Goal: Use online tool/utility: Utilize a website feature to perform a specific function

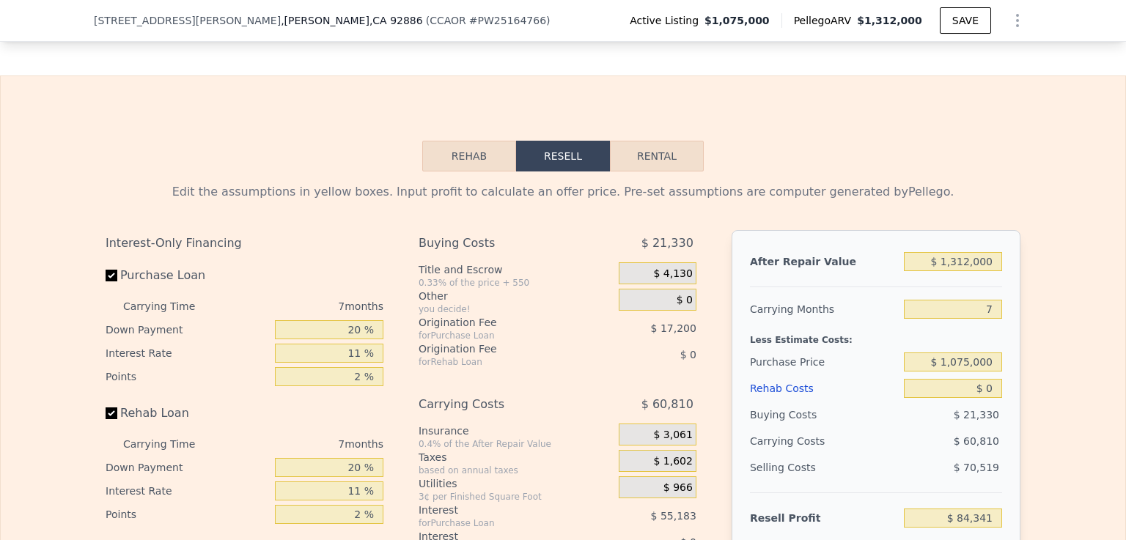
scroll to position [2307, 0]
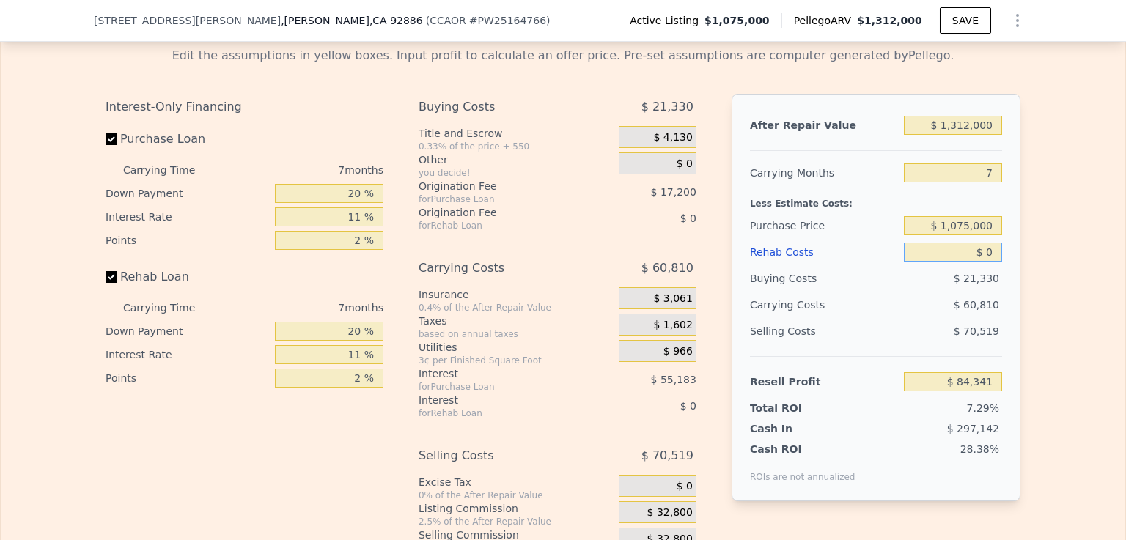
click at [983, 262] on input "$ 0" at bounding box center [953, 252] width 98 height 19
type input "$ 10"
type input "$ 84,331"
type input "$ 150"
type input "$ 84,182"
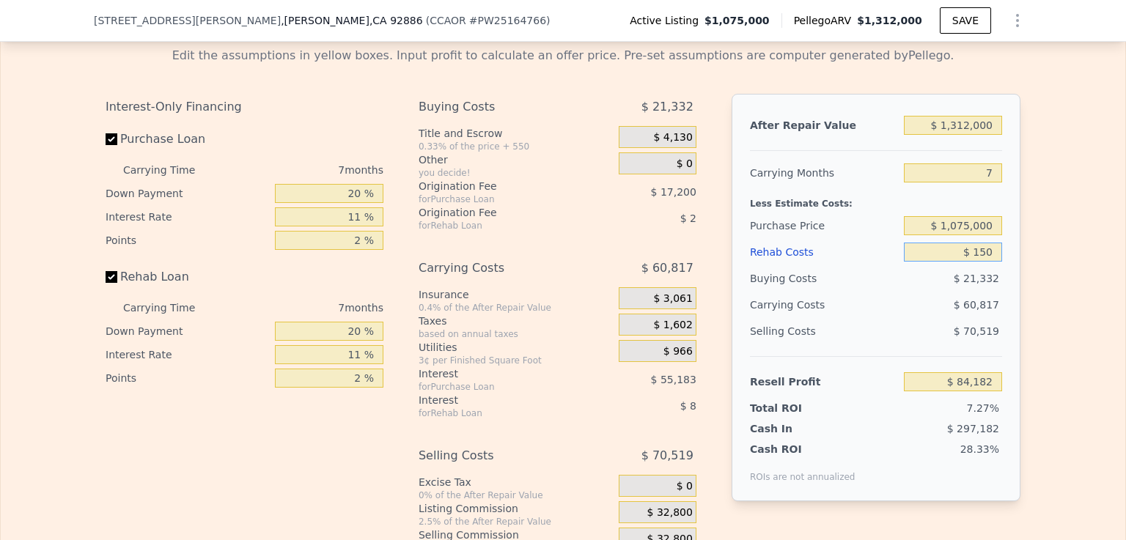
type input "$ 1,500"
type input "$ 82,740"
type input "$ 15,000"
type input "$ 68,331"
type input "$ 150,000"
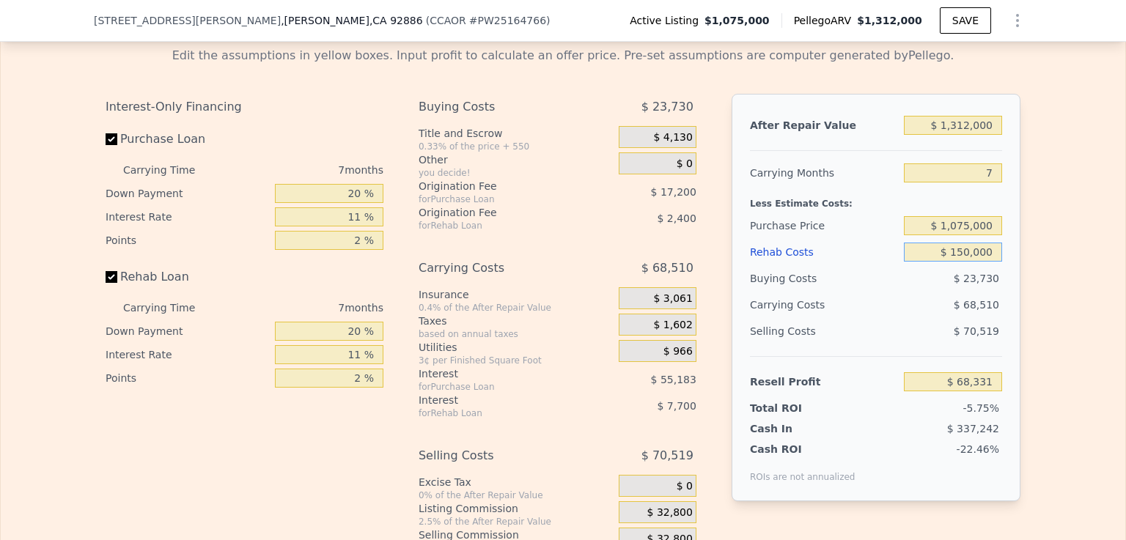
type input "-$ 75,759"
type input "$ 150,000"
click at [106, 283] on input "Rehab Loan" at bounding box center [112, 277] width 12 height 12
checkbox input "false"
type input "-$ 65,659"
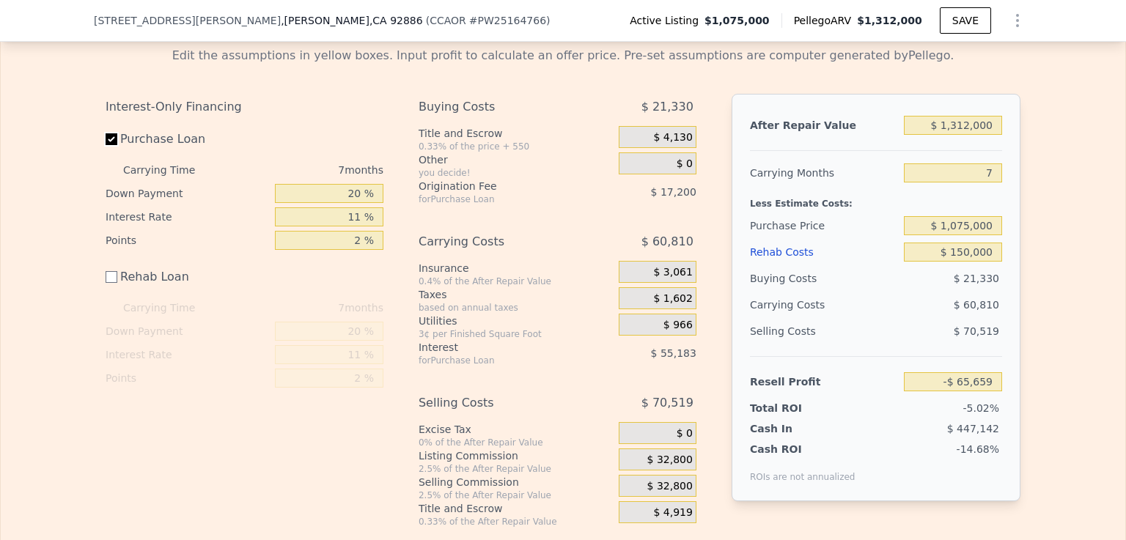
click at [106, 145] on input "Purchase Loan" at bounding box center [112, 139] width 12 height 12
checkbox input "false"
type input "$ 6,722"
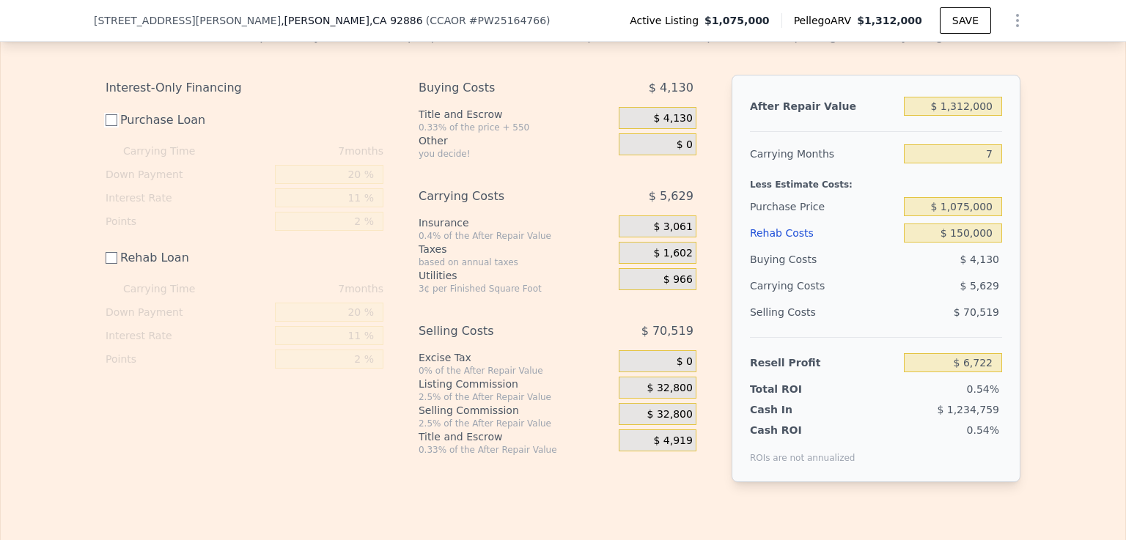
scroll to position [2336, 0]
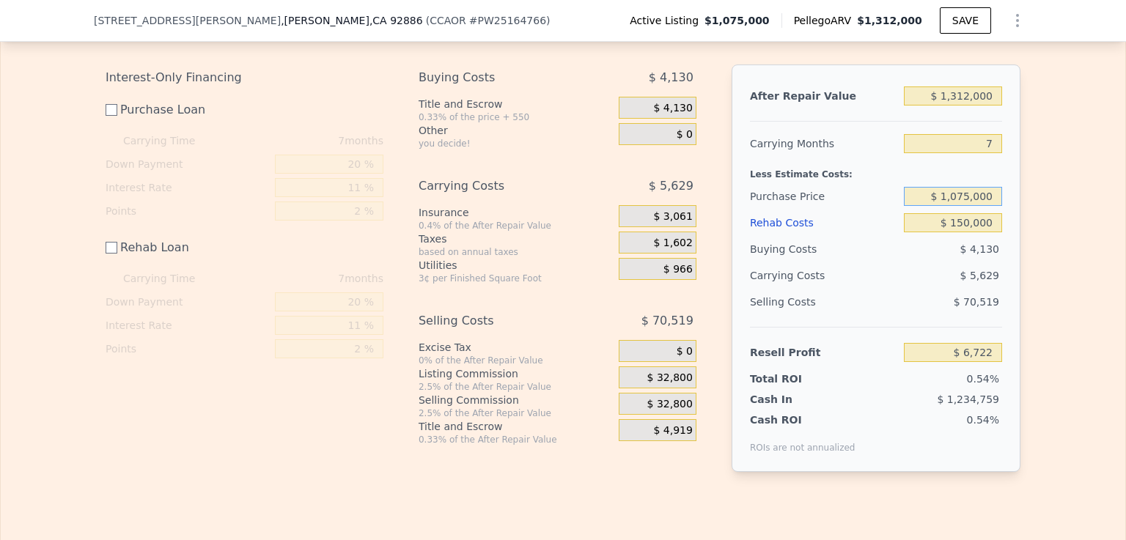
click at [967, 206] on input "$ 1,075,000" at bounding box center [953, 196] width 98 height 19
type input "$ 1,000,000"
click at [910, 362] on input "$ 6,722" at bounding box center [953, 352] width 98 height 19
type input "$ 81,972"
click at [967, 206] on input "$ 1,000,000" at bounding box center [953, 196] width 98 height 19
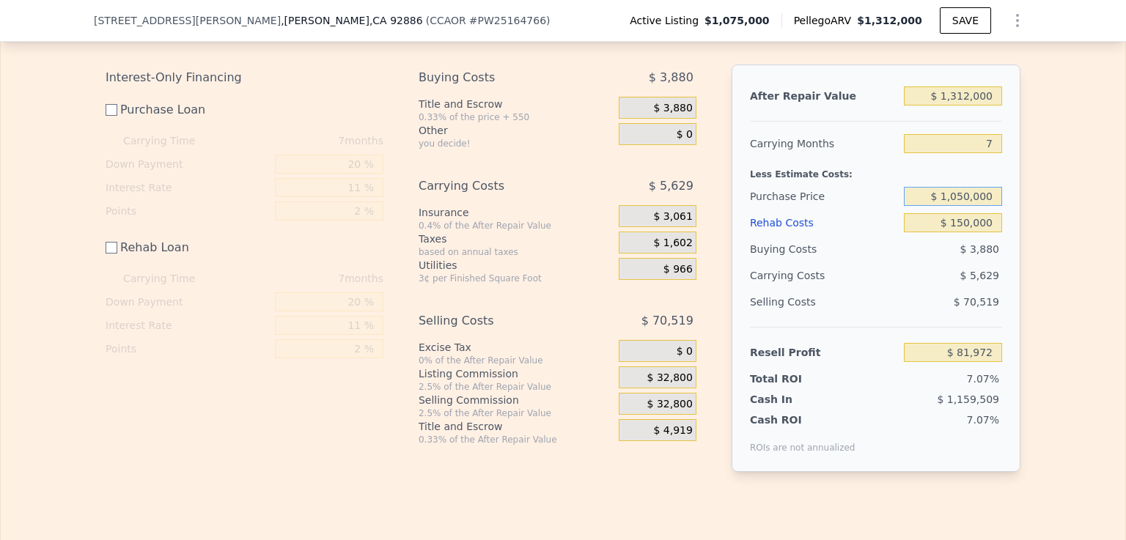
type input "$ 1,050,000"
click at [928, 232] on input "$ 150,000" at bounding box center [953, 222] width 98 height 19
type input "$ 31,805"
click at [964, 206] on input "$ 1,050,000" at bounding box center [953, 196] width 98 height 19
click at [966, 206] on input "$ 1,070,000" at bounding box center [953, 196] width 98 height 19
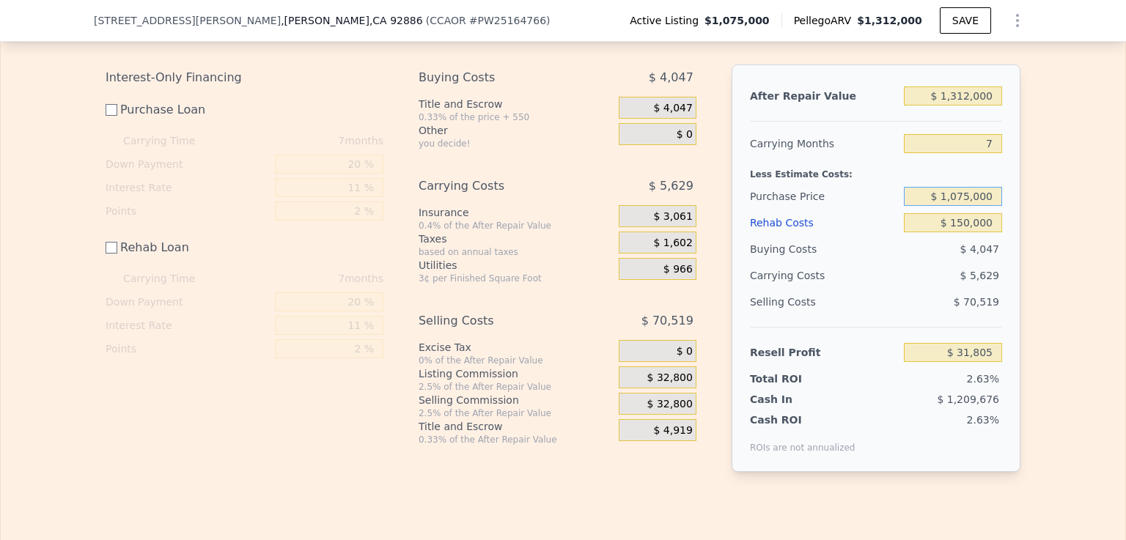
type input "$ 1,075,000"
click at [943, 232] on input "$ 150,000" at bounding box center [953, 222] width 98 height 19
type input "$ 6,722"
click at [966, 206] on input "$ 1,075,000" at bounding box center [953, 196] width 98 height 19
type input "$ 1,050,000"
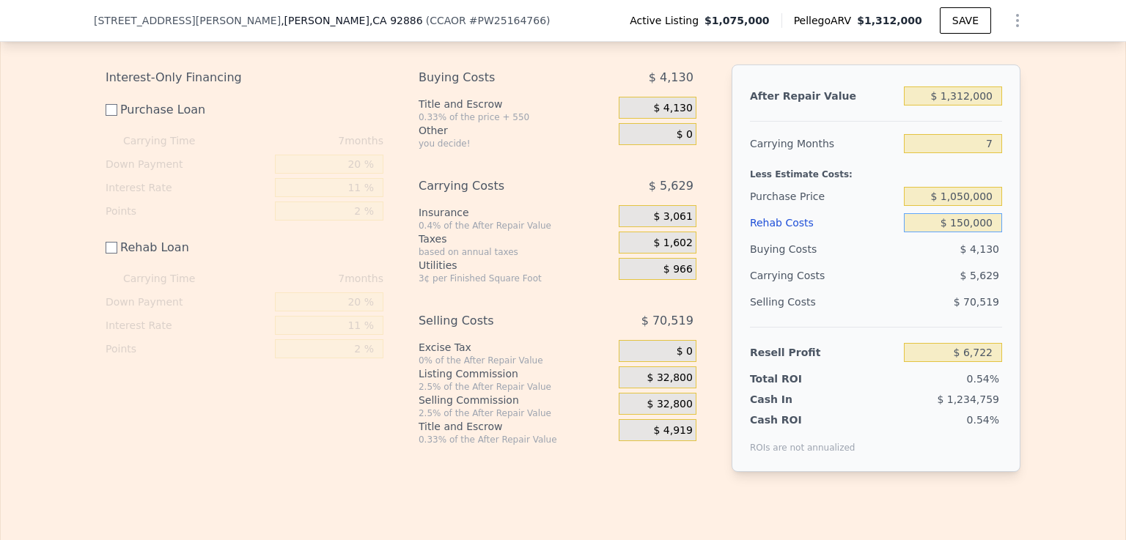
click at [935, 232] on input "$ 150,000" at bounding box center [953, 222] width 98 height 19
type input "$ 31,805"
click at [968, 206] on input "$ 1,050,000" at bounding box center [953, 196] width 98 height 19
type input "$ 1,025,000"
click at [927, 232] on input "$ 150,000" at bounding box center [953, 222] width 98 height 19
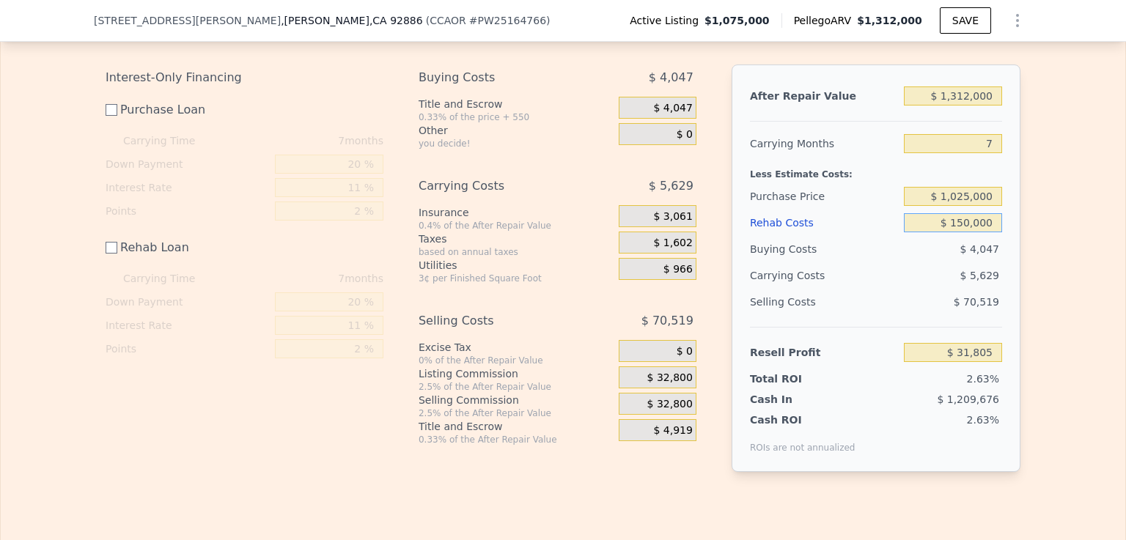
type input "$ 56,889"
click at [106, 254] on input "Rehab Loan" at bounding box center [112, 248] width 12 height 12
checkbox input "true"
type input "$ 46,789"
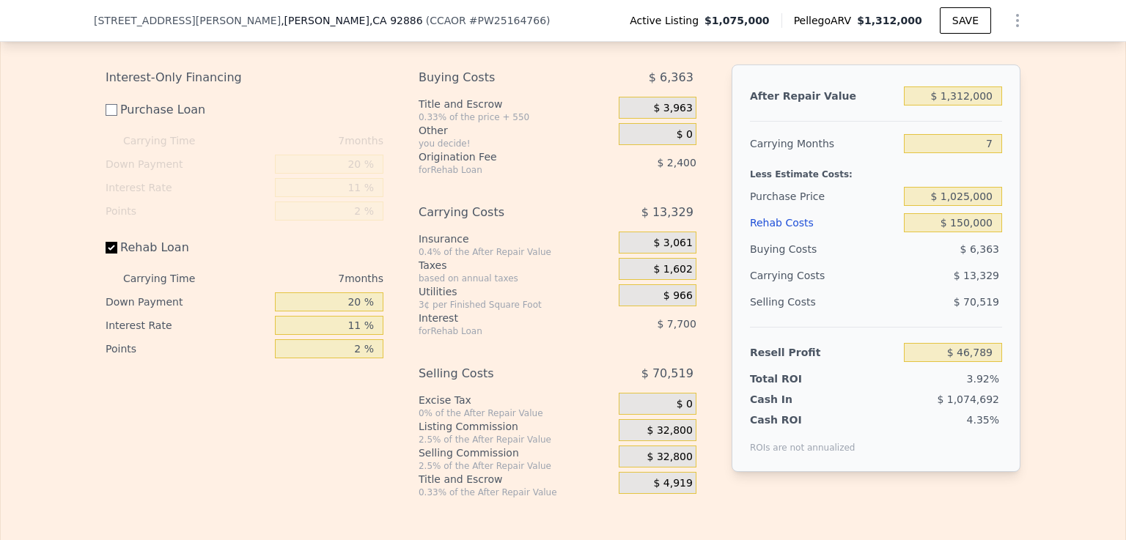
click at [106, 261] on label "Rehab Loan" at bounding box center [188, 248] width 164 height 26
click at [106, 254] on input "Rehab Loan" at bounding box center [112, 248] width 12 height 12
checkbox input "false"
type input "$ 56,889"
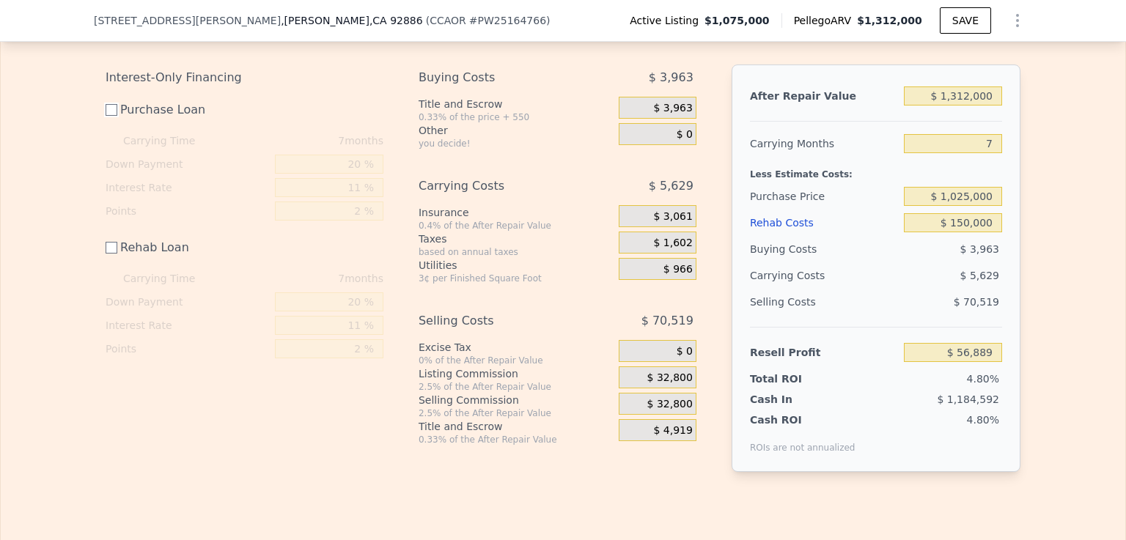
click at [109, 116] on input "Purchase Loan" at bounding box center [112, 110] width 12 height 12
checkbox input "true"
type input "-$ 12,130"
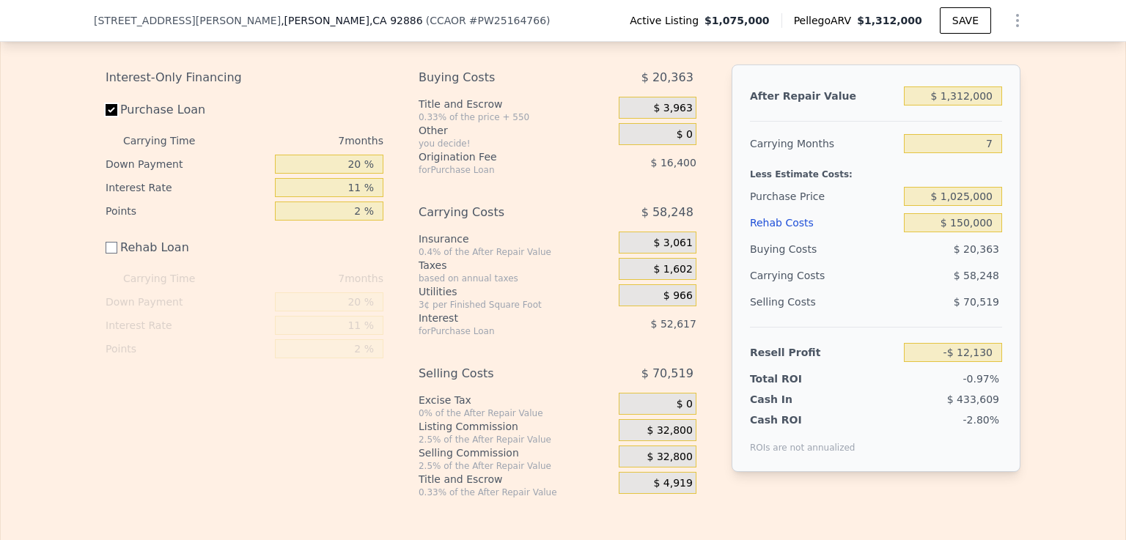
click at [106, 116] on input "Purchase Loan" at bounding box center [112, 110] width 12 height 12
checkbox input "false"
type input "$ 56,889"
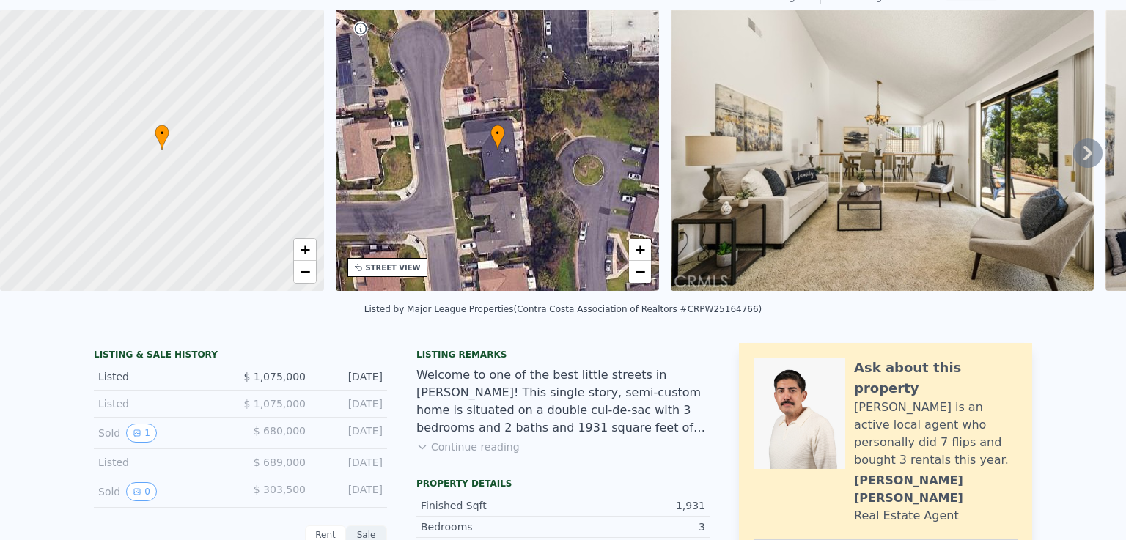
scroll to position [0, 0]
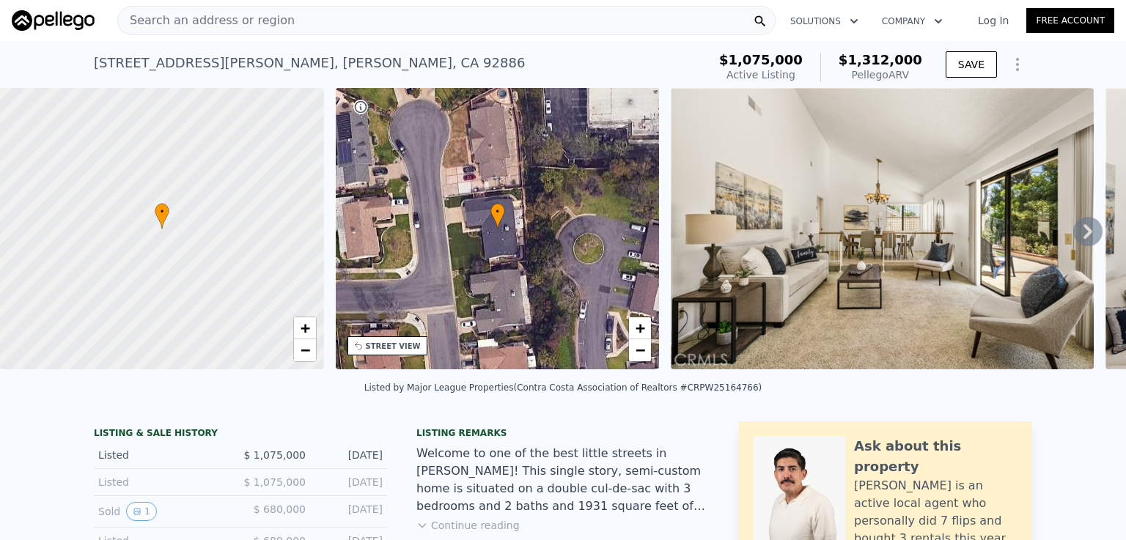
click at [364, 19] on div "Search an address or region" at bounding box center [446, 20] width 659 height 29
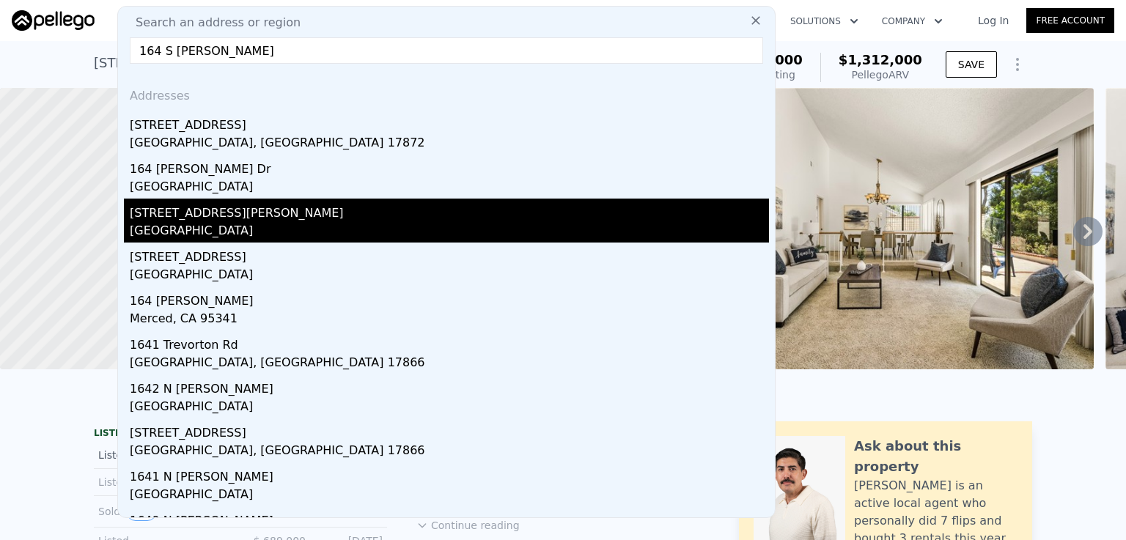
type input "164 S [PERSON_NAME]"
click at [232, 224] on div "[GEOGRAPHIC_DATA]" at bounding box center [449, 232] width 639 height 21
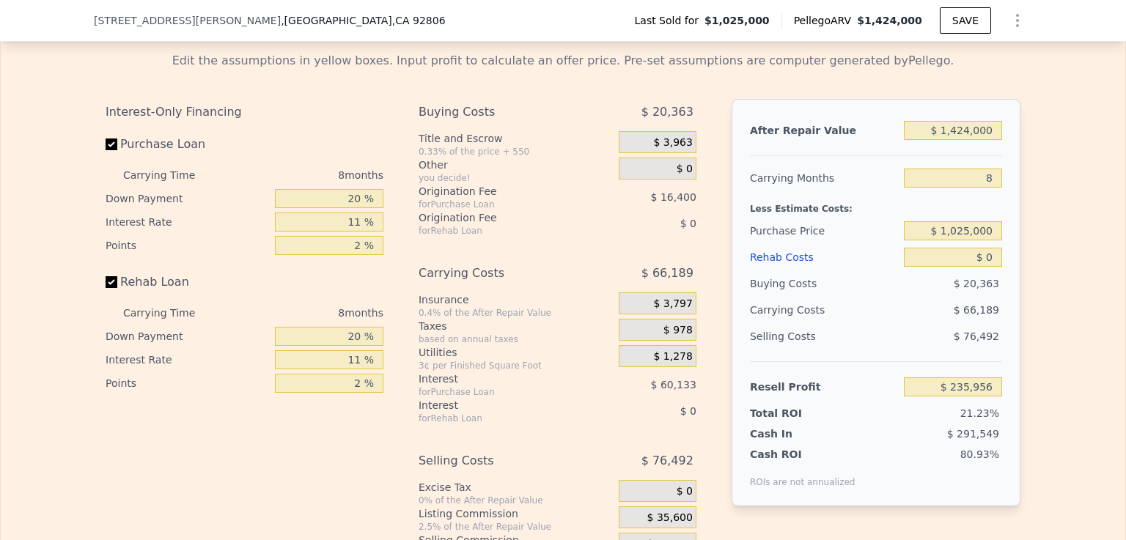
scroll to position [2282, 0]
click at [106, 286] on input "Rehab Loan" at bounding box center [112, 280] width 12 height 12
checkbox input "false"
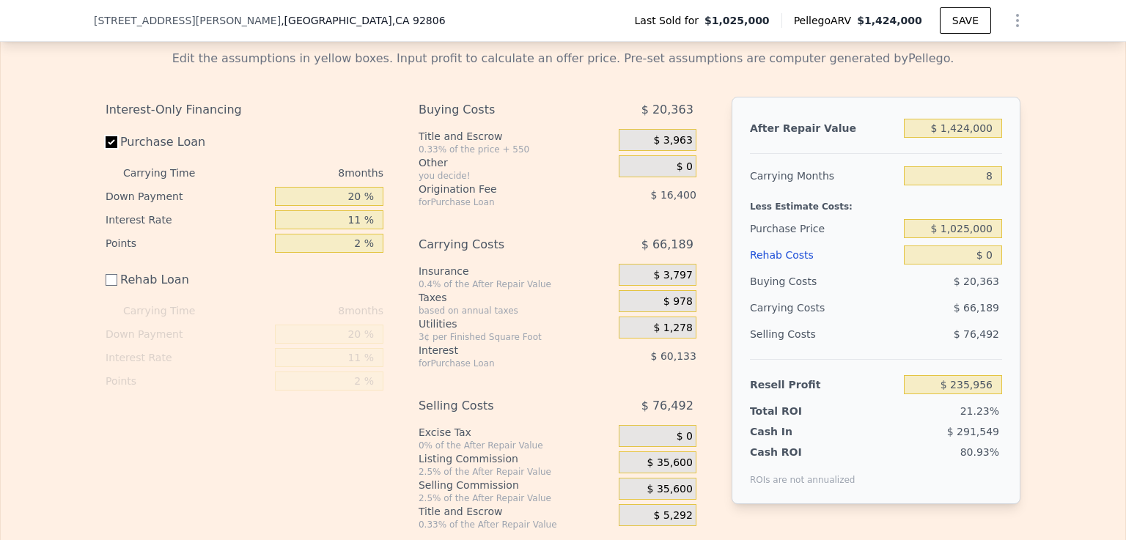
click at [106, 148] on input "Purchase Loan" at bounding box center [112, 142] width 12 height 12
checkbox input "false"
type input "$ 312,492"
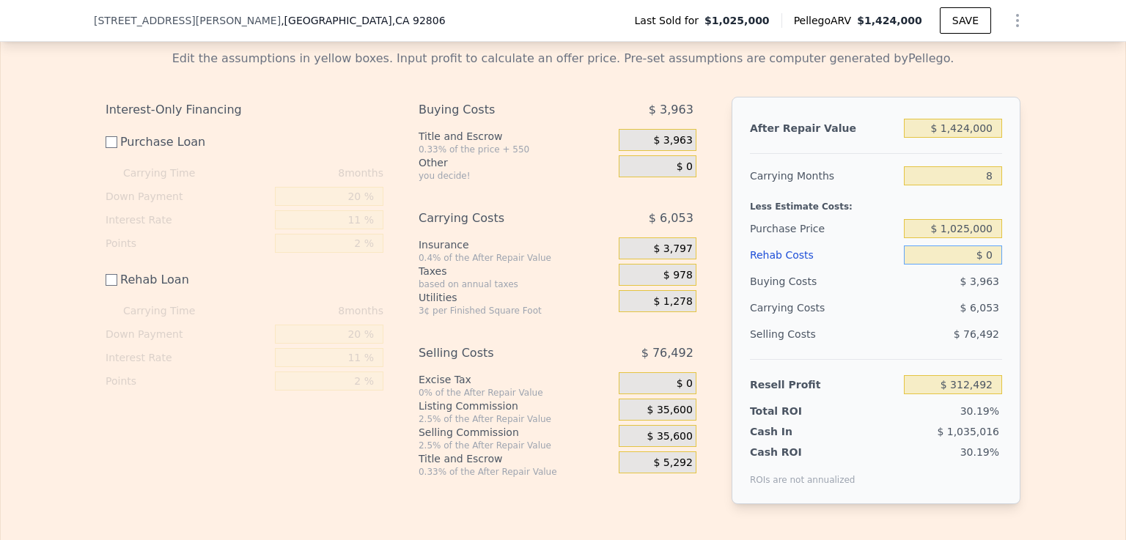
click at [980, 265] on input "$ 0" at bounding box center [953, 255] width 98 height 19
type input "$ 220"
type input "$ 312,272"
type input "$ 2,250"
type input "$ 310,242"
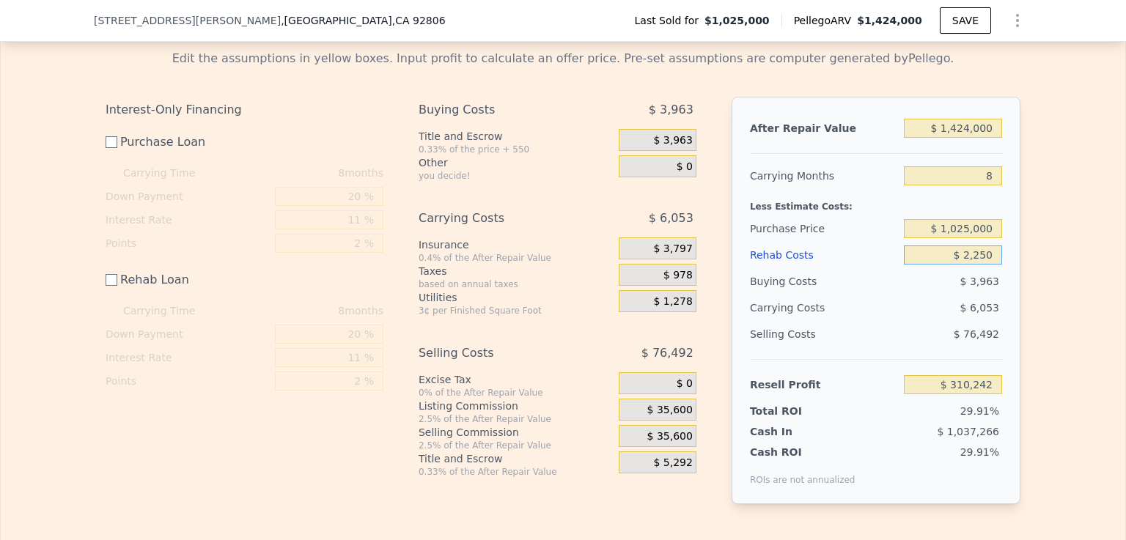
type input "$ 22,500"
type input "$ 289,992"
type input "$ 225,000"
type input "$ 87,492"
type input "$ 225,000"
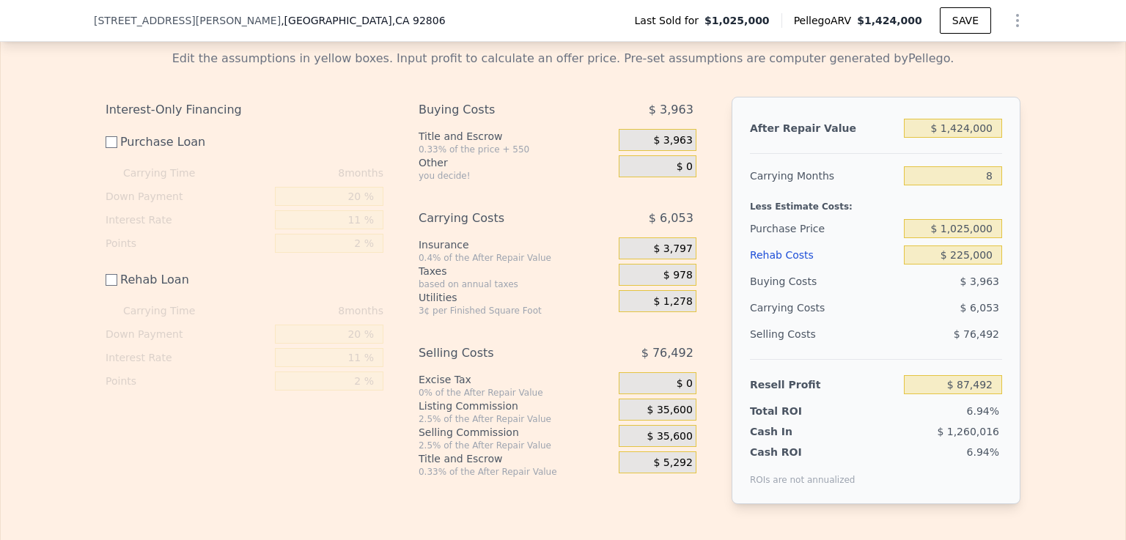
click at [1067, 249] on div "Edit the assumptions in yellow boxes. Input profit to calculate an offer price.…" at bounding box center [563, 283] width 1125 height 490
click at [993, 186] on input "8" at bounding box center [953, 175] width 98 height 19
type input "4"
type input "$ 90,518"
type input "4"
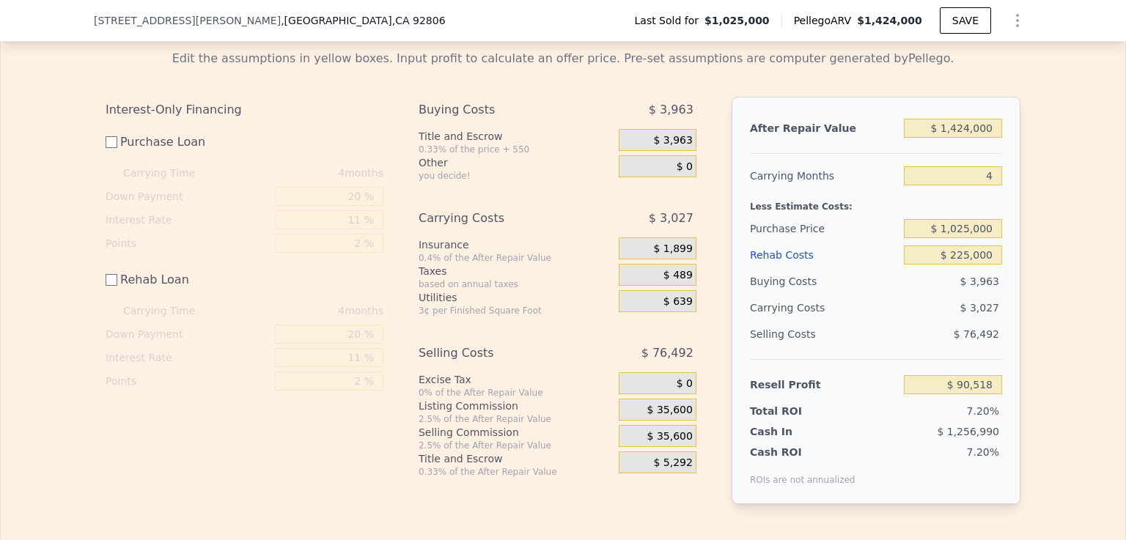
click at [1057, 230] on div "Edit the assumptions in yellow boxes. Input profit to calculate an offer price.…" at bounding box center [563, 283] width 1125 height 490
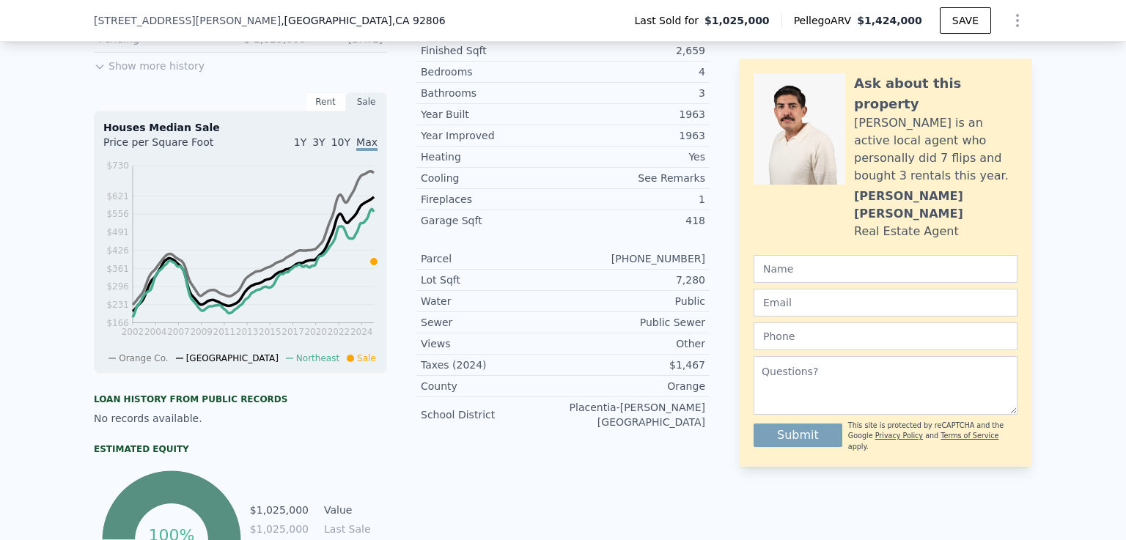
scroll to position [0, 0]
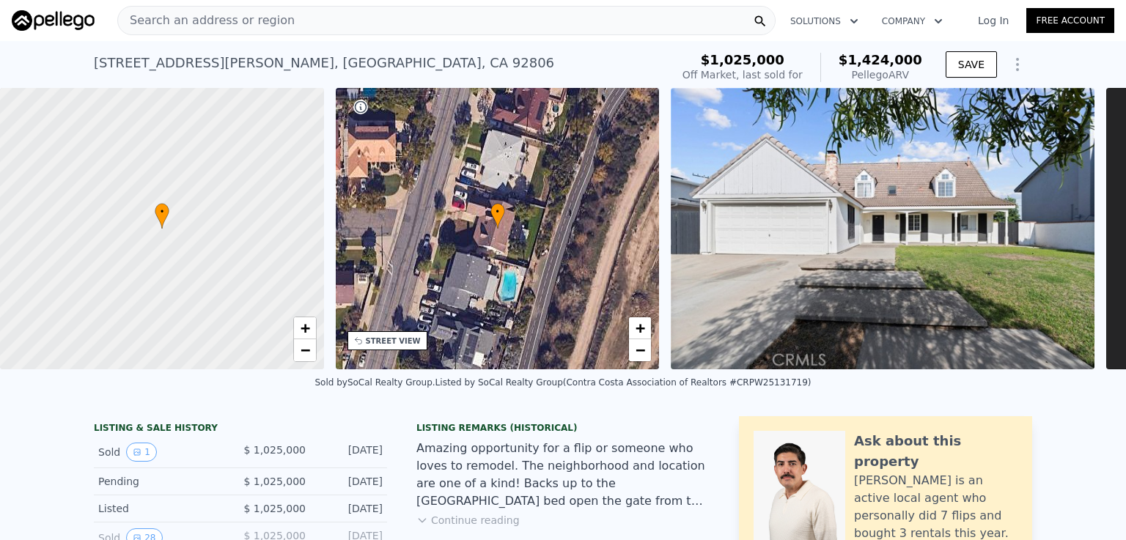
click at [214, 17] on span "Search an address or region" at bounding box center [206, 21] width 177 height 18
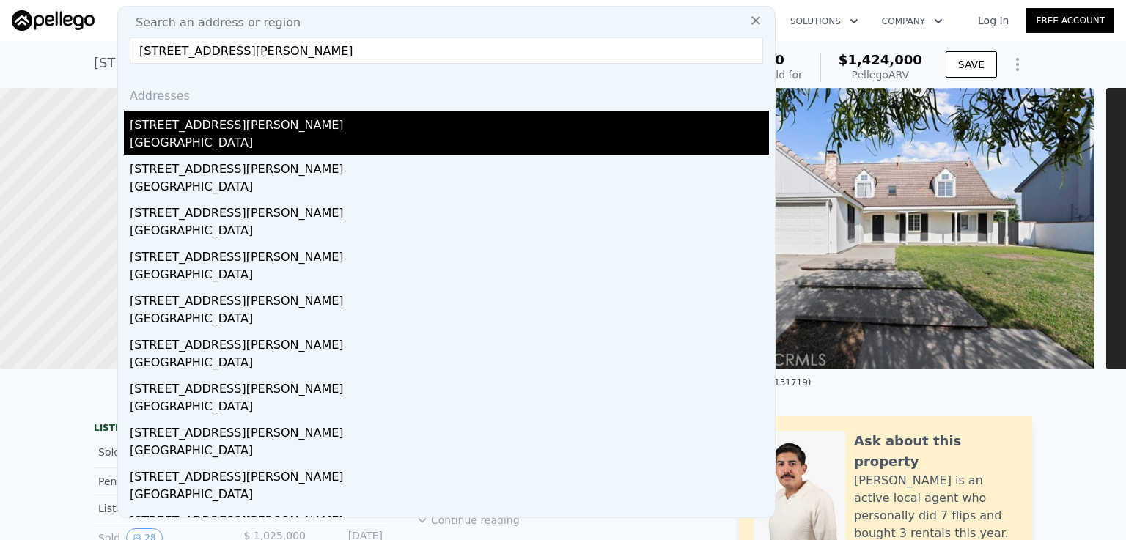
type input "[STREET_ADDRESS][PERSON_NAME]"
click at [189, 134] on div "[GEOGRAPHIC_DATA]" at bounding box center [449, 144] width 639 height 21
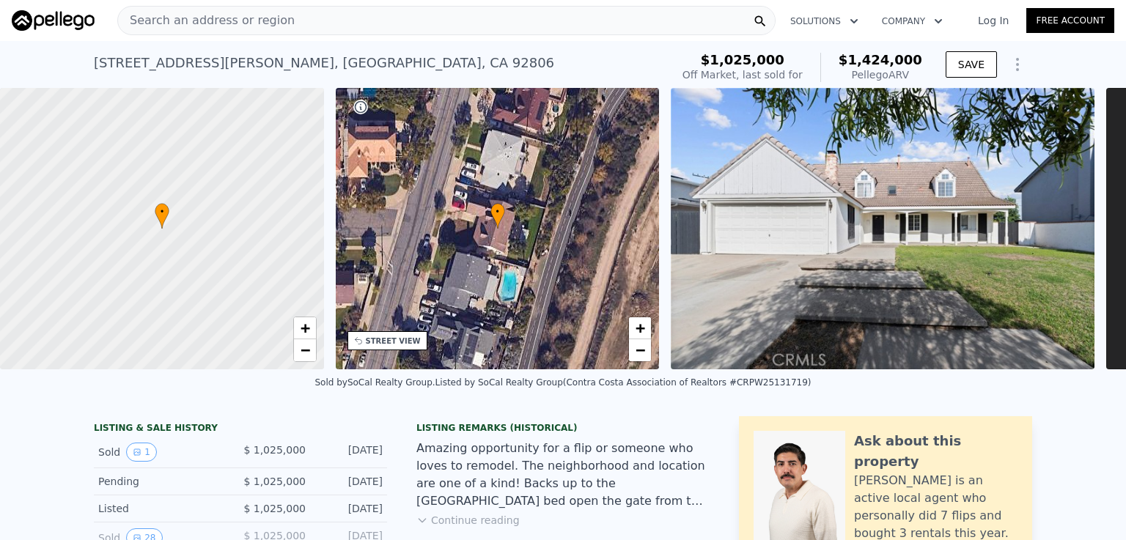
type input "3"
type input "4"
type input "2"
type input "1395"
type input "2325"
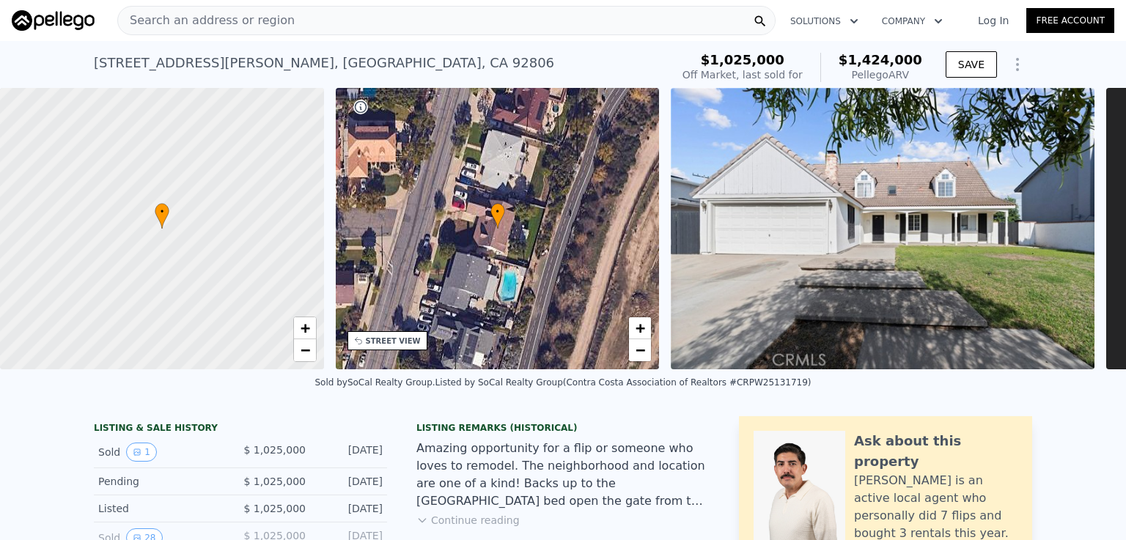
type input "6000"
type input "8000"
checkbox input "true"
type input "$ 1,260,000"
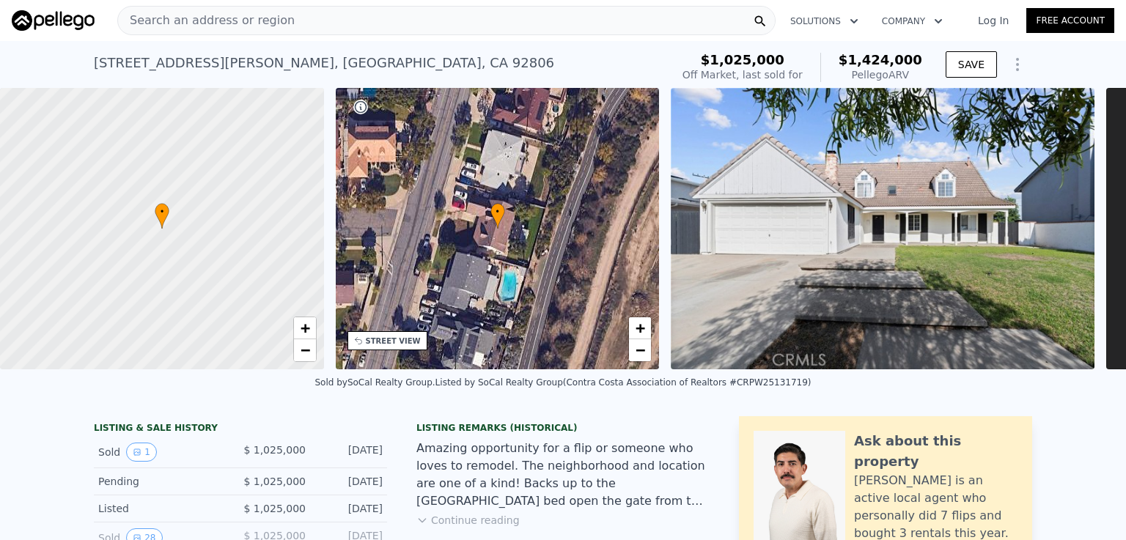
type input "7"
type input "$ 0"
type input "$ 62,131"
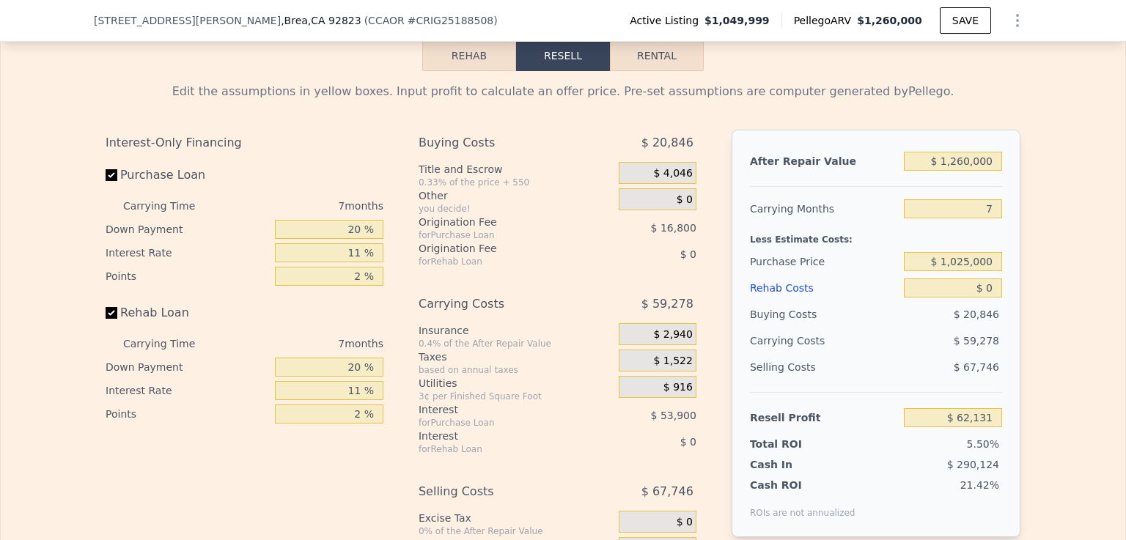
scroll to position [2243, 0]
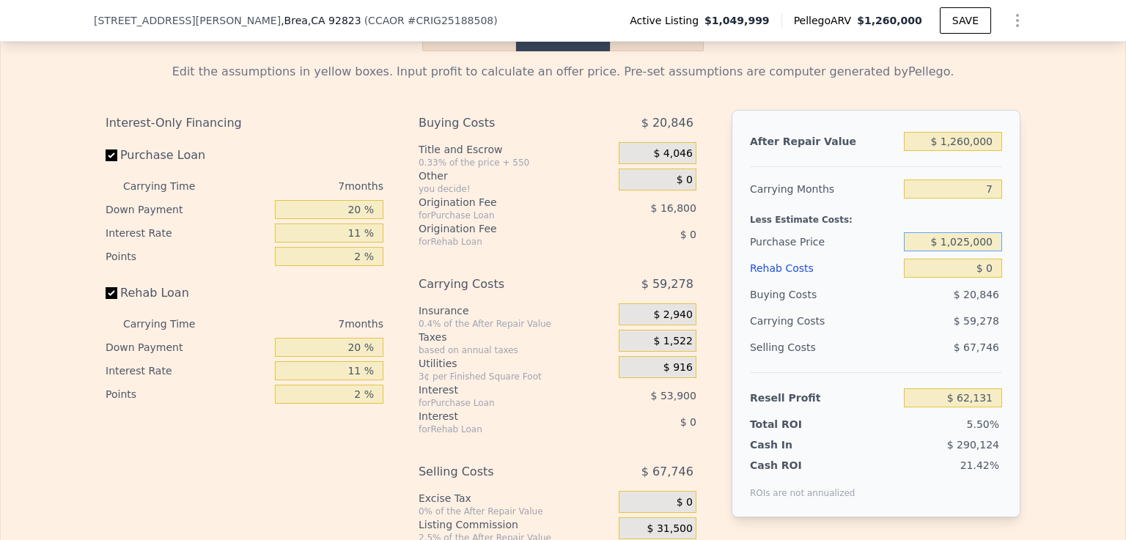
click at [969, 252] on input "$ 1,025,000" at bounding box center [953, 241] width 98 height 19
type input "$ 975,000"
click at [984, 278] on input "$ 0" at bounding box center [953, 268] width 98 height 19
type input "$ 142,429"
type input "$ 10"
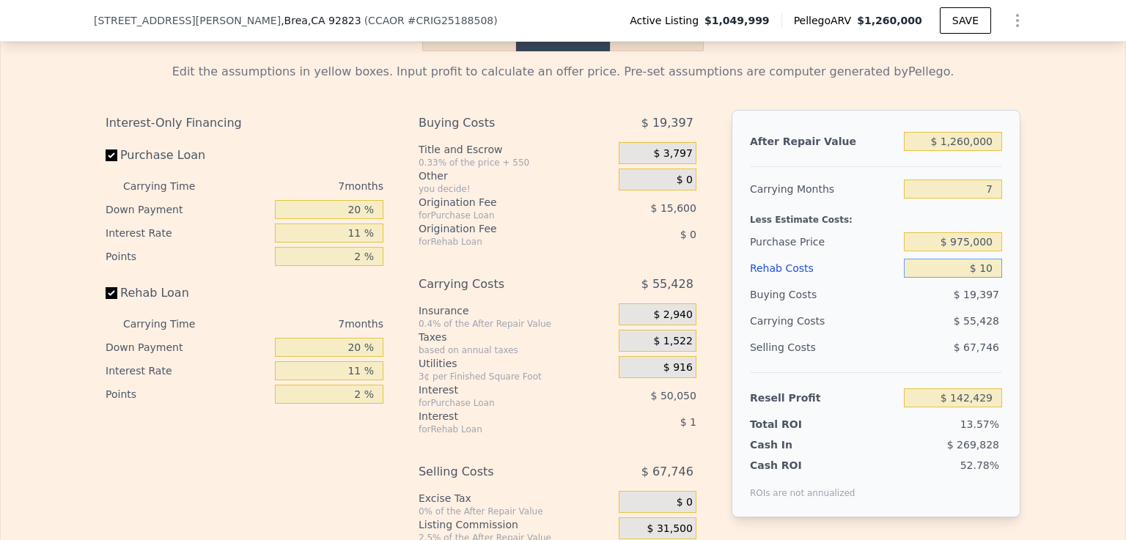
type input "$ 142,419"
type input "$ 150"
type input "$ 142,270"
type input "$ 1,500"
type input "$ 140,828"
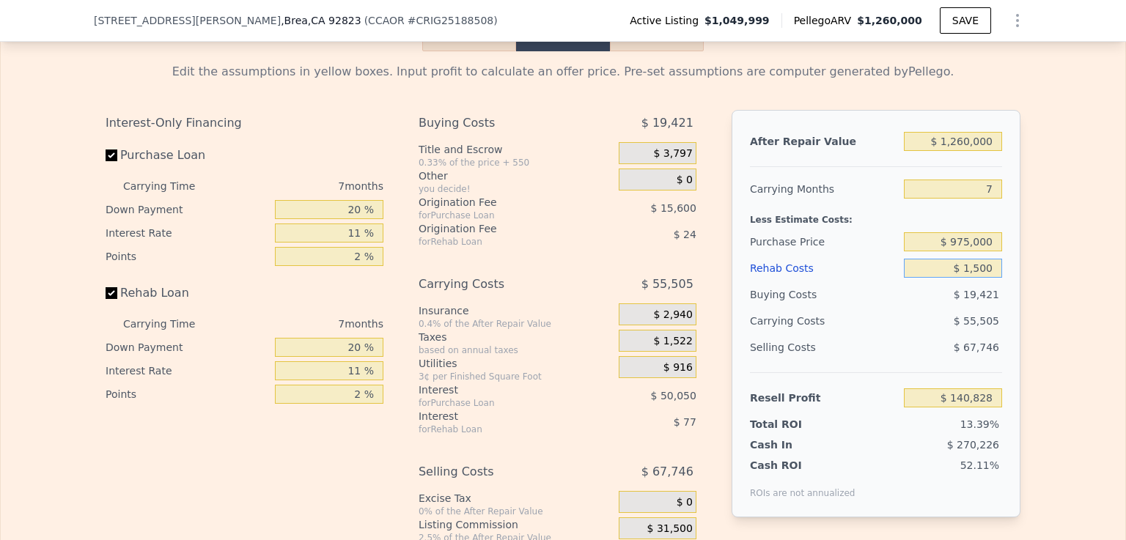
type input "$ 15,000"
type input "$ 126,419"
type input "$ 150,000"
type input "-$ 17,671"
type input "$ 150,000"
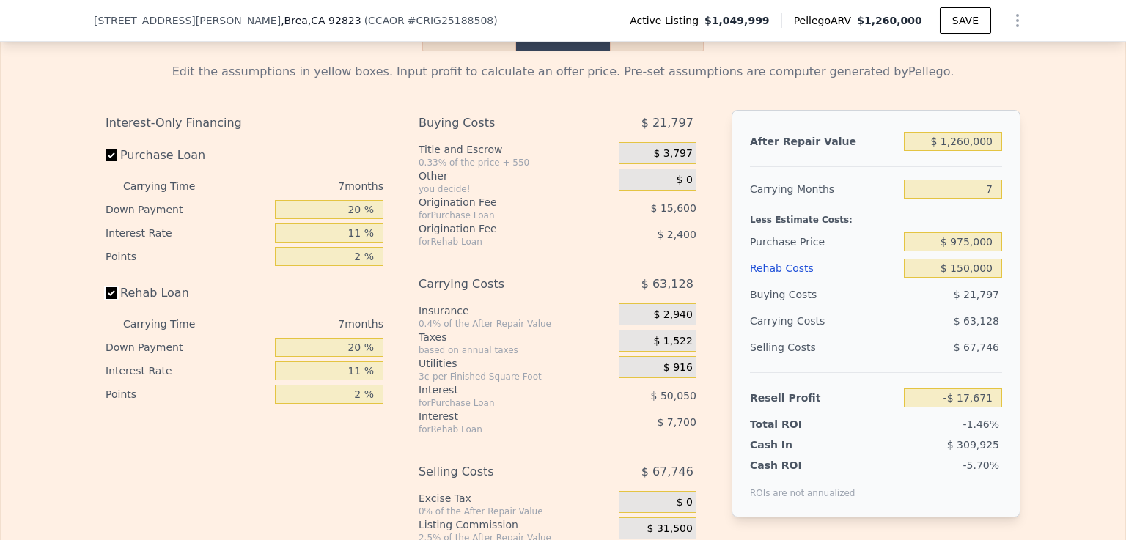
click at [106, 299] on input "Rehab Loan" at bounding box center [112, 293] width 12 height 12
checkbox input "false"
type input "-$ 7,571"
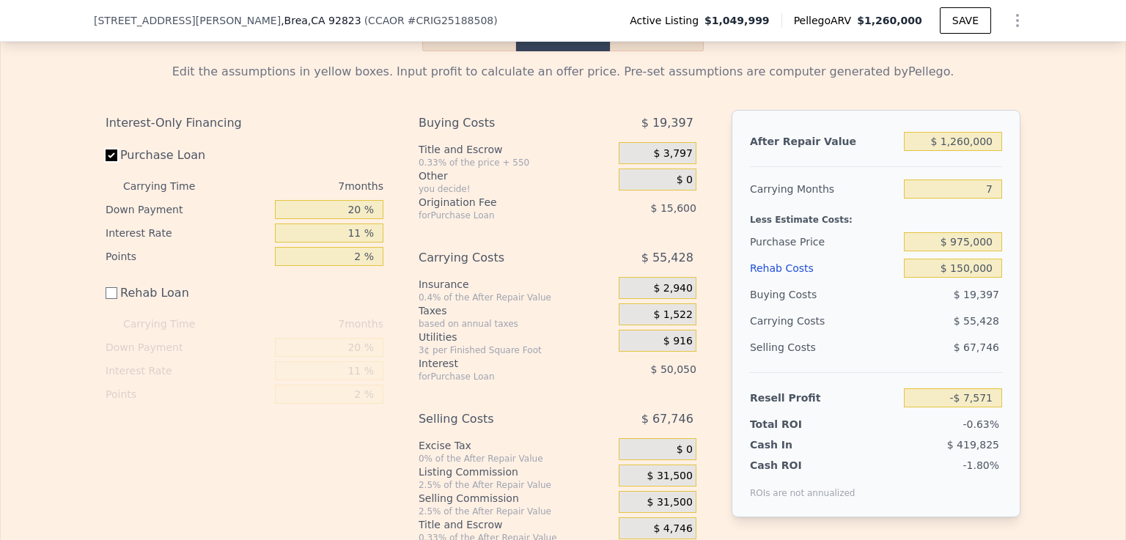
click at [106, 161] on input "Purchase Loan" at bounding box center [112, 156] width 12 height 12
checkbox input "false"
type input "$ 58,079"
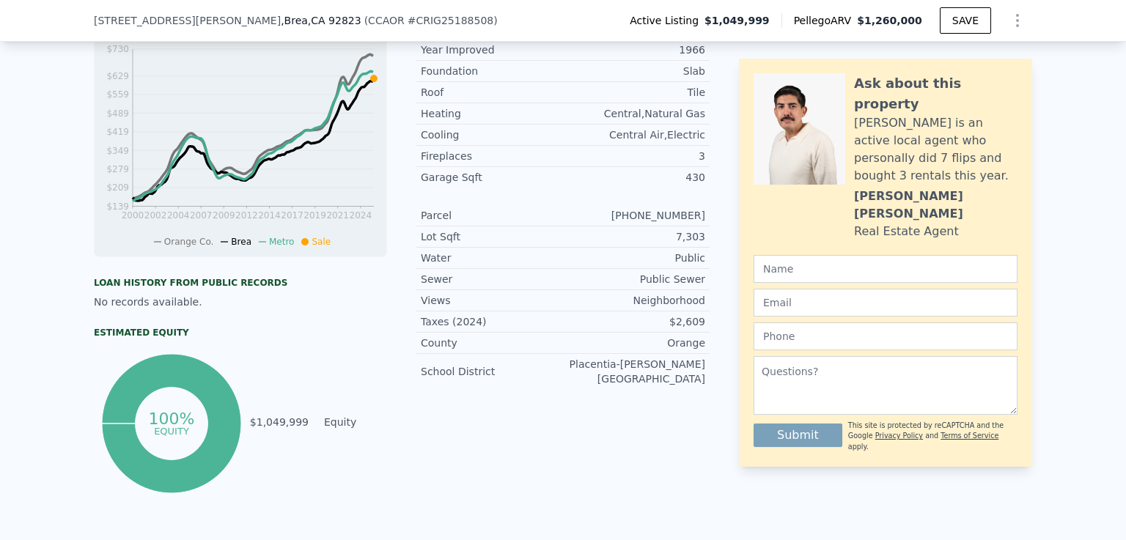
scroll to position [0, 0]
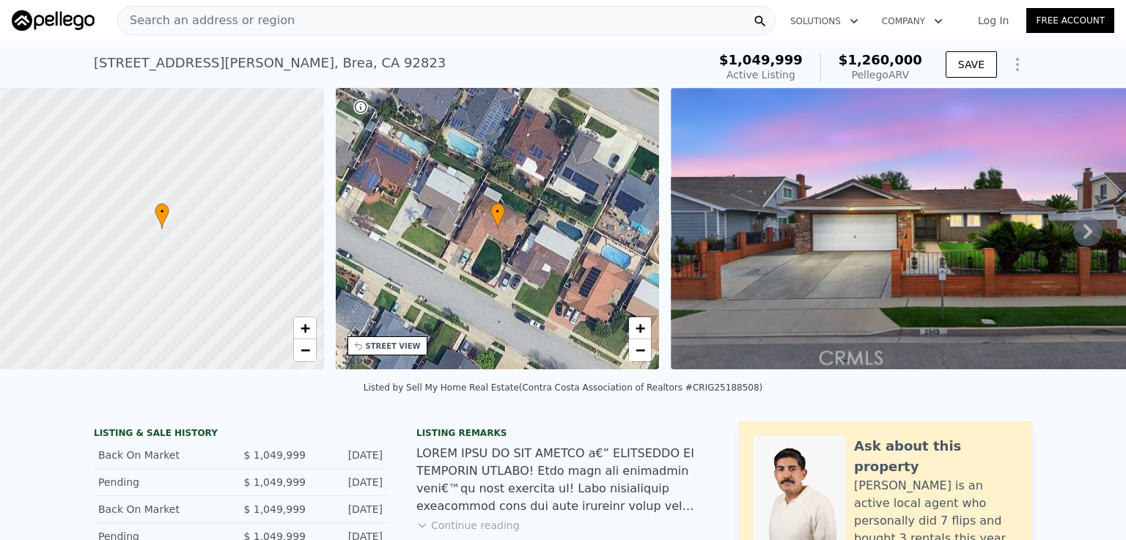
click at [355, 20] on div "Search an address or region" at bounding box center [446, 20] width 659 height 29
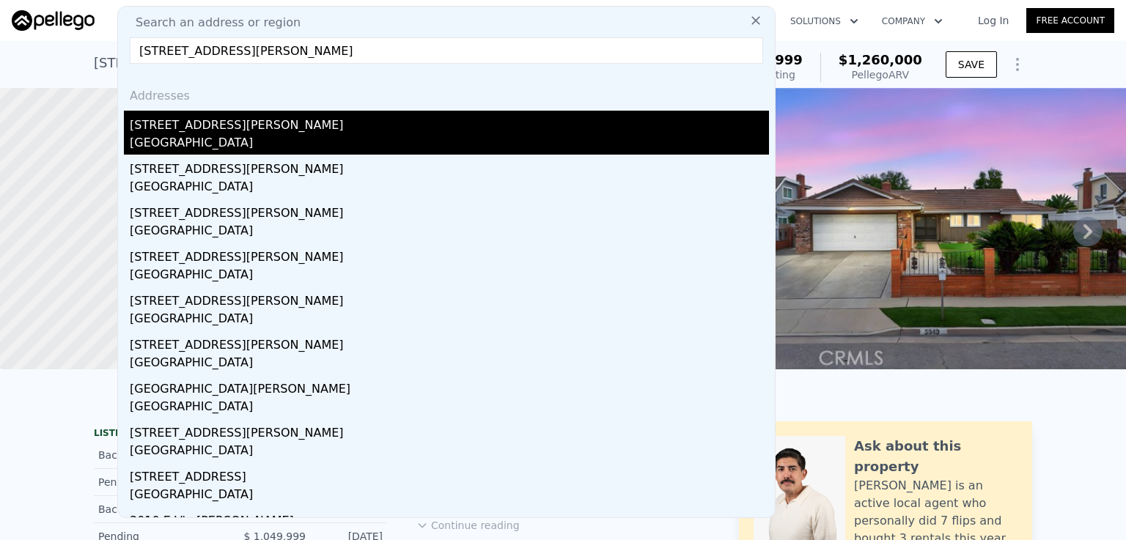
type input "[STREET_ADDRESS][PERSON_NAME]"
click at [191, 136] on div "[GEOGRAPHIC_DATA]" at bounding box center [449, 144] width 639 height 21
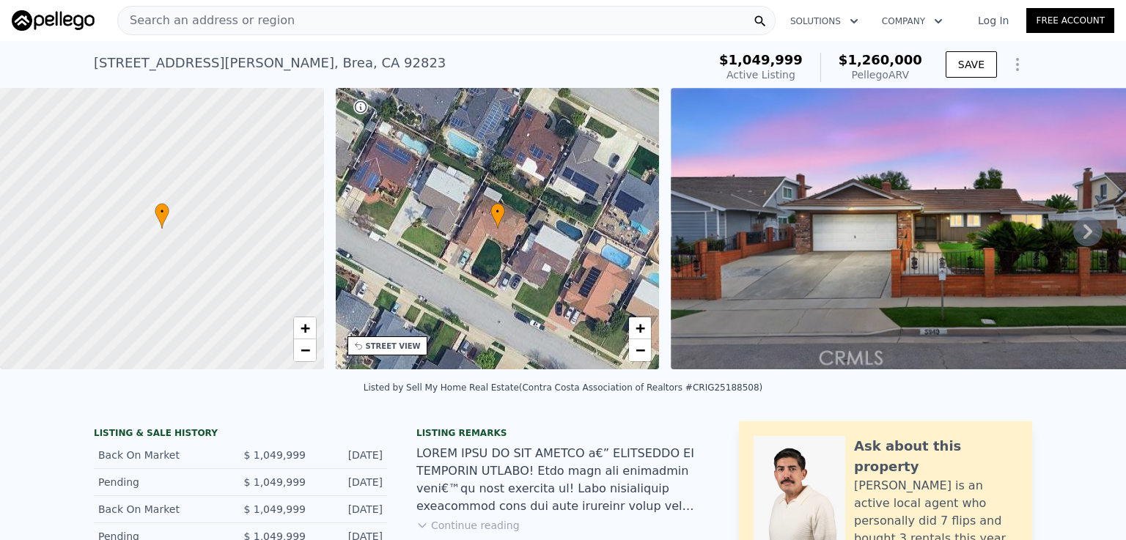
type input "2"
type input "1"
type input "2"
type input "943"
type input "1563"
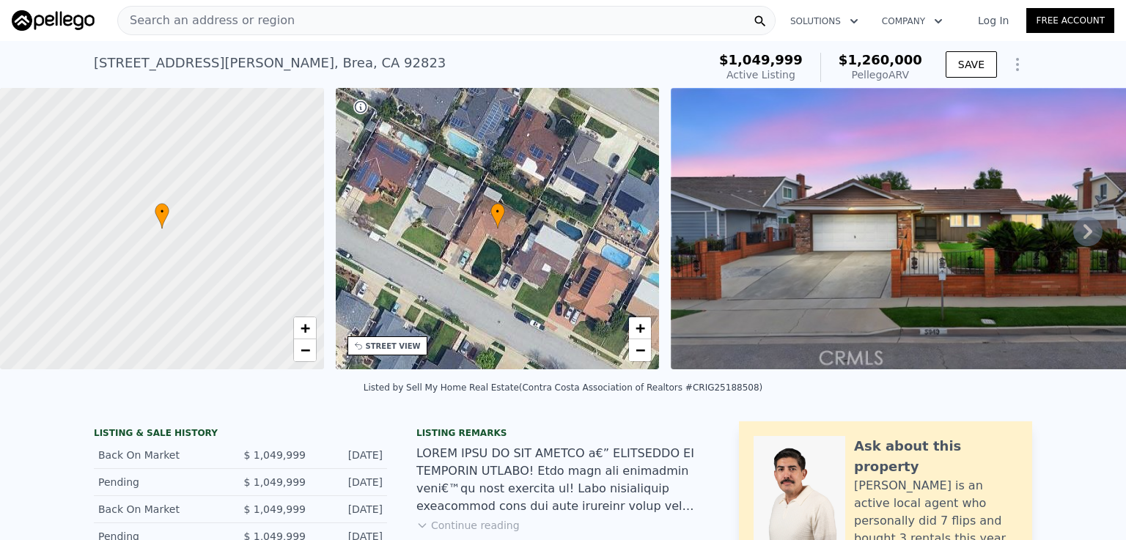
type input "1700"
type input "2285"
checkbox input "true"
type input "$ 723,000"
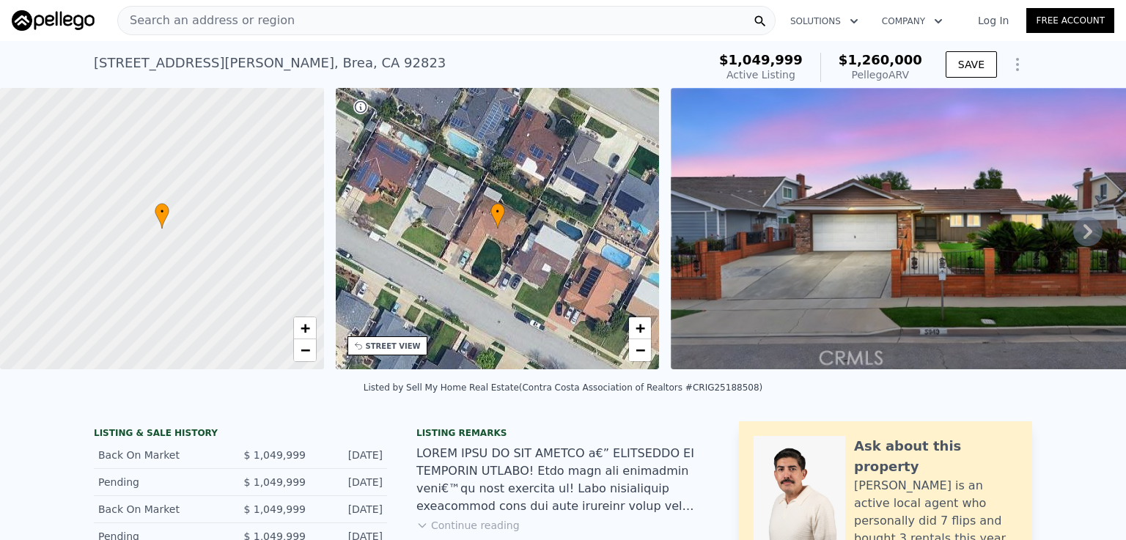
type input "5"
type input "$ 0"
type input "$ 58,655"
